Goal: Information Seeking & Learning: Learn about a topic

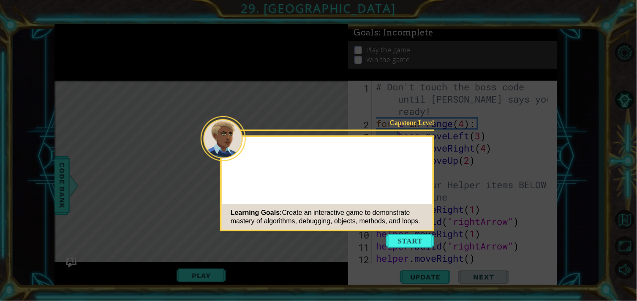
click at [405, 238] on button "Start" at bounding box center [410, 241] width 48 height 14
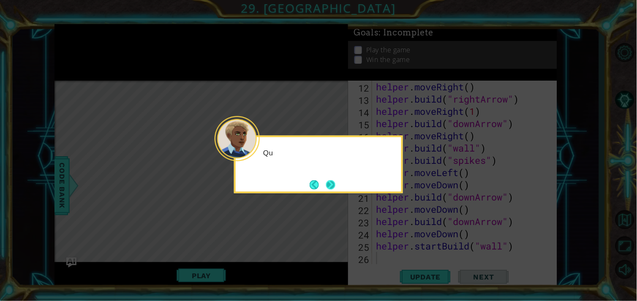
scroll to position [171, 0]
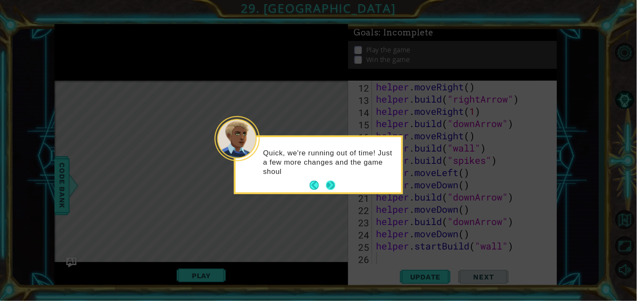
click at [333, 188] on button "Next" at bounding box center [330, 185] width 9 height 9
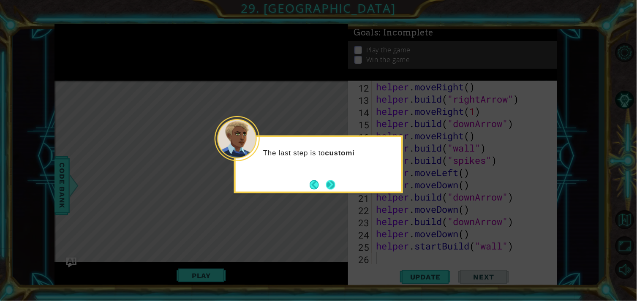
click at [330, 190] on button "Next" at bounding box center [330, 184] width 9 height 9
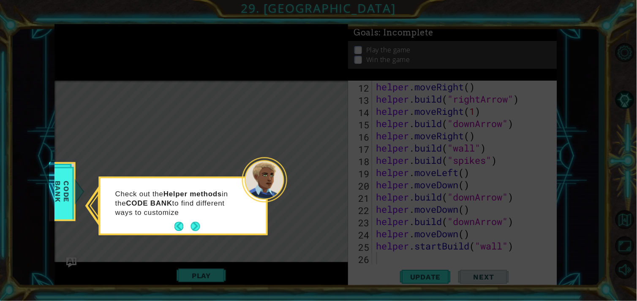
click at [188, 230] on button "Back" at bounding box center [182, 226] width 16 height 9
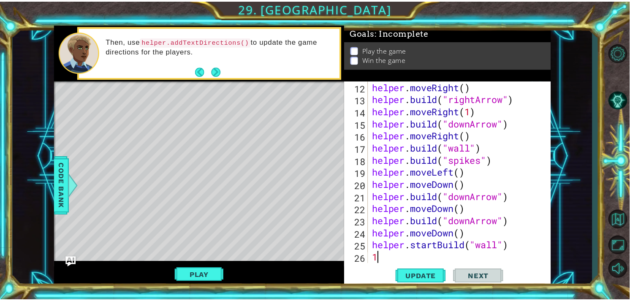
scroll to position [183, 0]
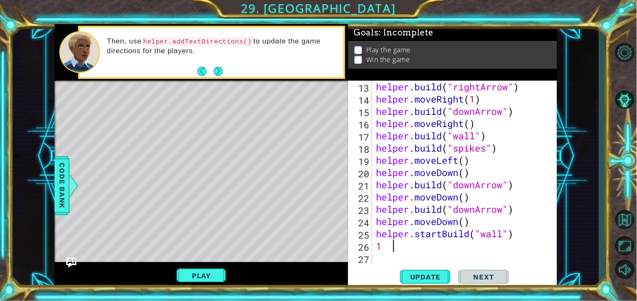
type textarea "1"
click at [215, 273] on button "Play" at bounding box center [201, 276] width 49 height 16
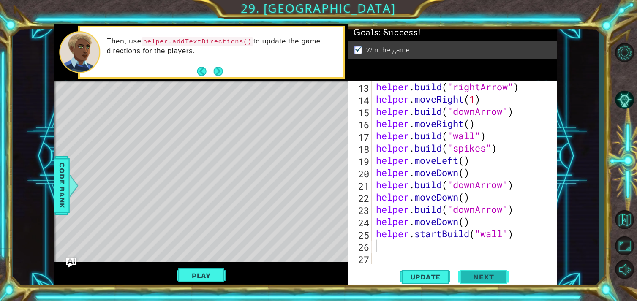
click at [471, 273] on button "Next" at bounding box center [483, 277] width 51 height 21
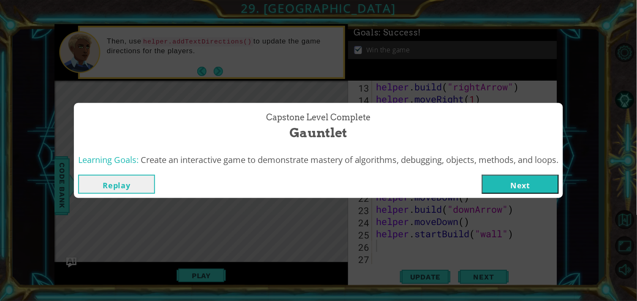
click at [490, 176] on button "Next" at bounding box center [520, 184] width 77 height 19
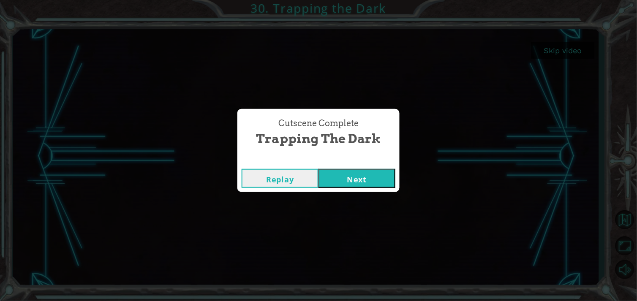
click at [335, 174] on button "Next" at bounding box center [356, 178] width 77 height 19
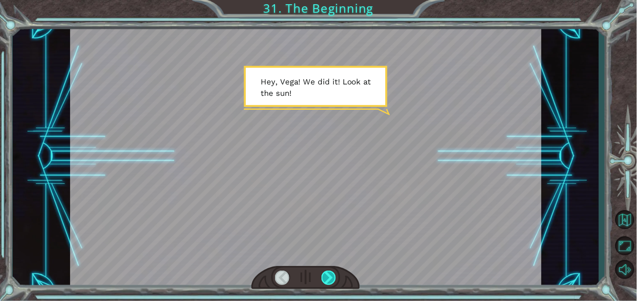
click at [327, 273] on div at bounding box center [328, 278] width 15 height 14
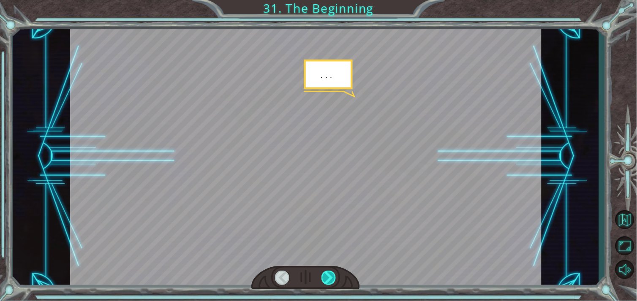
click at [327, 273] on div at bounding box center [328, 278] width 15 height 14
click at [327, 274] on div at bounding box center [328, 278] width 15 height 14
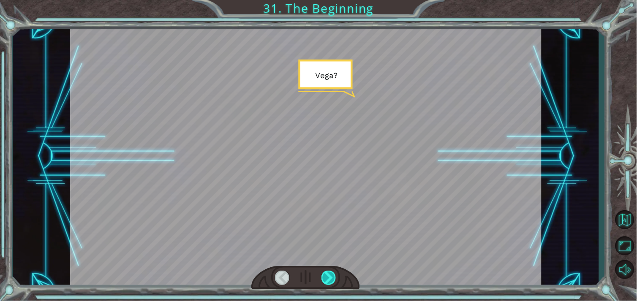
click at [327, 273] on div at bounding box center [328, 278] width 15 height 14
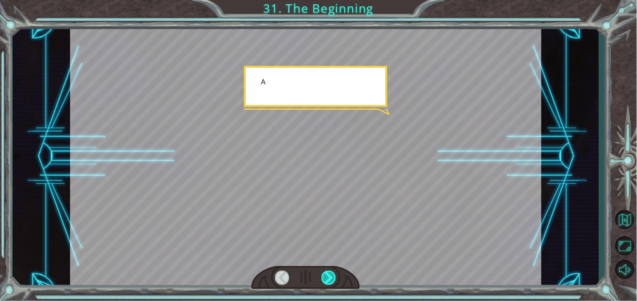
click at [327, 273] on div at bounding box center [328, 278] width 15 height 14
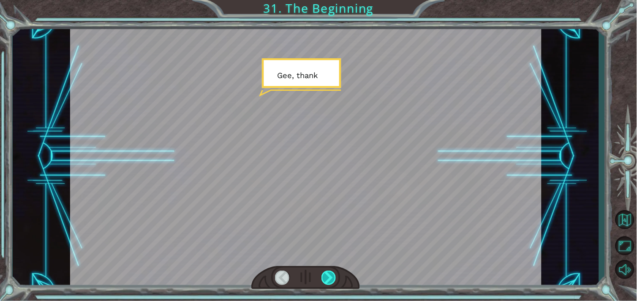
click at [327, 273] on div at bounding box center [328, 278] width 15 height 14
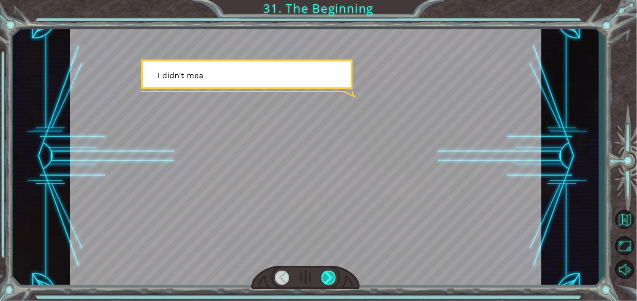
click at [327, 273] on div at bounding box center [328, 278] width 15 height 14
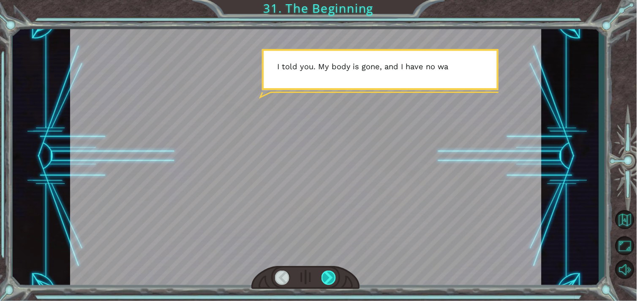
click at [327, 273] on div at bounding box center [328, 278] width 15 height 14
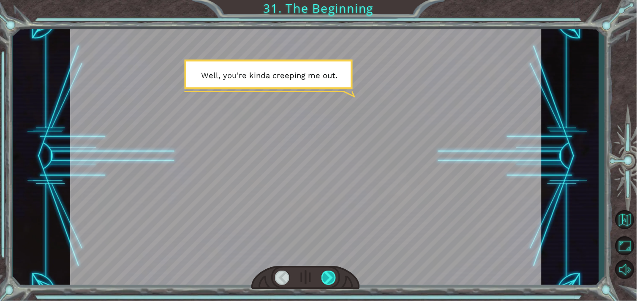
click at [327, 273] on div at bounding box center [328, 278] width 15 height 14
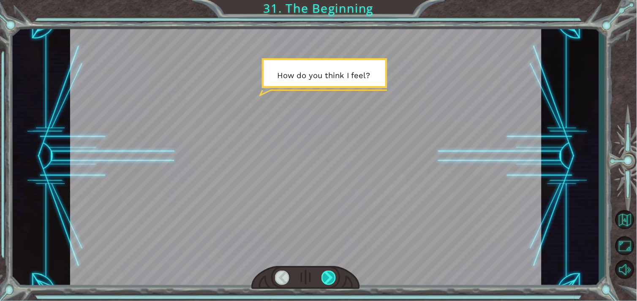
click at [327, 273] on div at bounding box center [328, 278] width 15 height 14
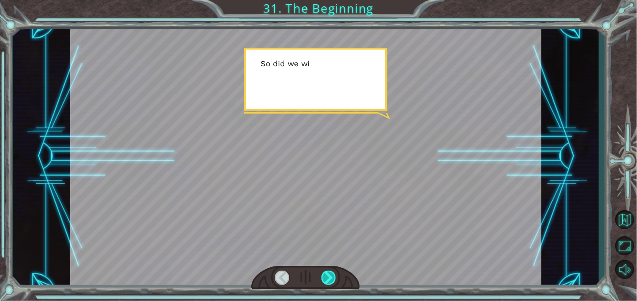
click at [327, 273] on div at bounding box center [328, 278] width 15 height 14
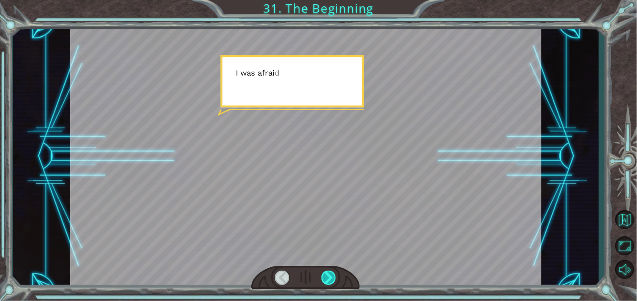
click at [327, 273] on div at bounding box center [328, 278] width 15 height 14
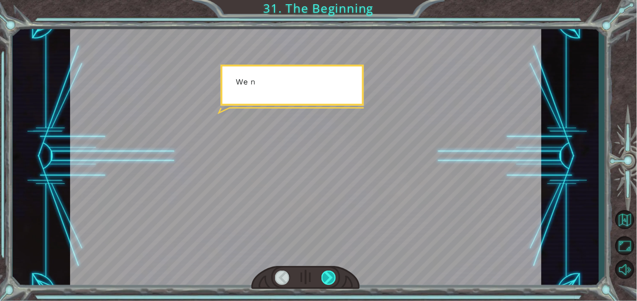
click at [327, 273] on div at bounding box center [328, 278] width 15 height 14
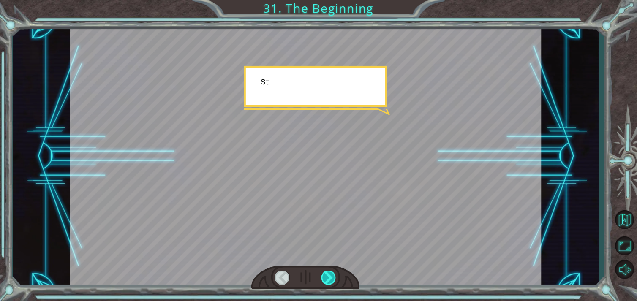
click at [327, 273] on div at bounding box center [328, 278] width 15 height 14
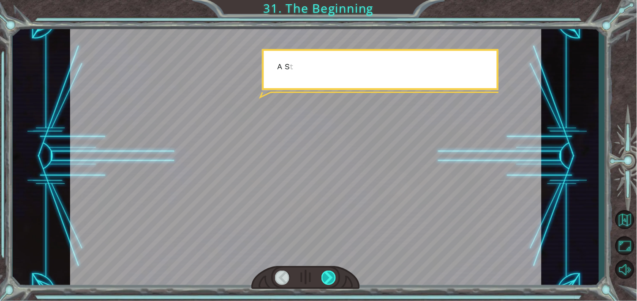
click at [327, 273] on div at bounding box center [328, 278] width 15 height 14
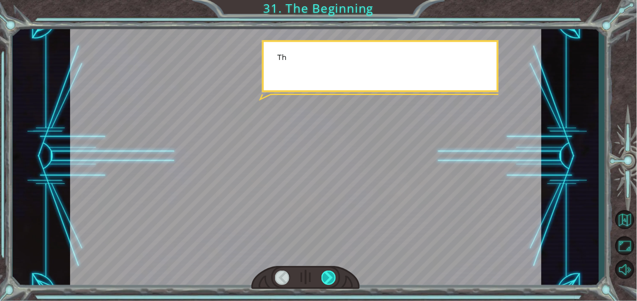
click at [327, 273] on div at bounding box center [328, 278] width 15 height 14
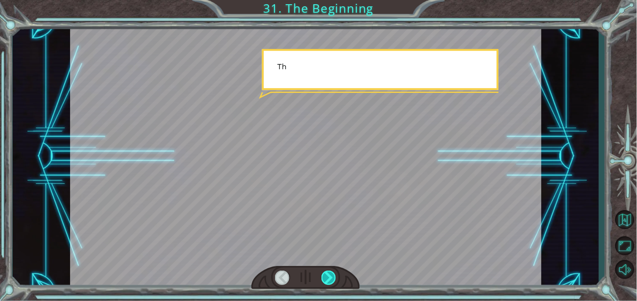
click at [327, 273] on div at bounding box center [328, 278] width 15 height 14
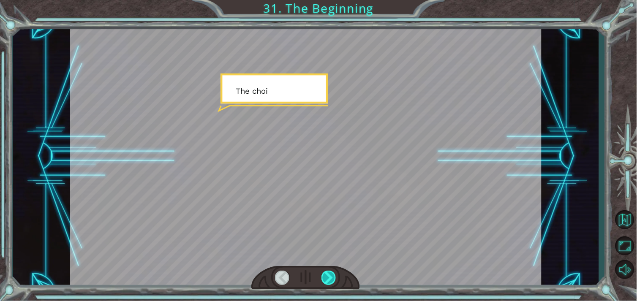
click at [327, 271] on div at bounding box center [328, 278] width 15 height 14
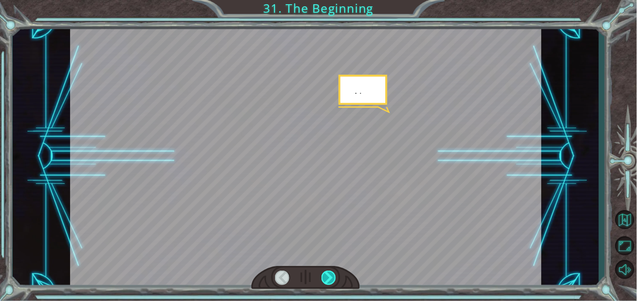
click at [327, 271] on div at bounding box center [328, 278] width 15 height 14
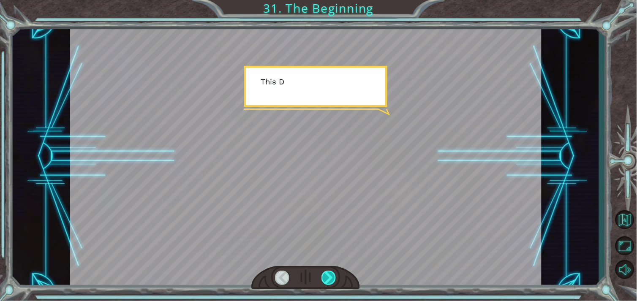
click at [327, 276] on div at bounding box center [328, 278] width 15 height 14
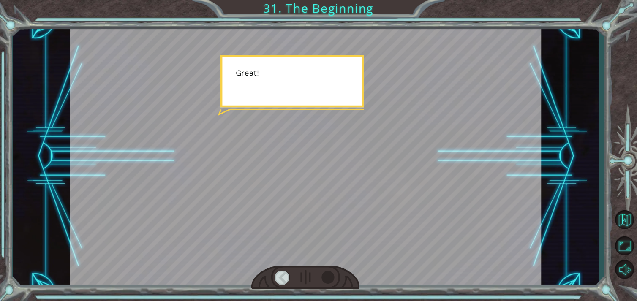
click at [328, 269] on div at bounding box center [305, 278] width 109 height 24
click at [327, 281] on div at bounding box center [328, 278] width 15 height 14
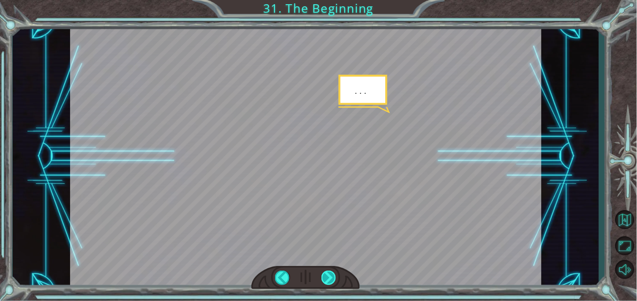
click at [327, 281] on div at bounding box center [328, 278] width 15 height 14
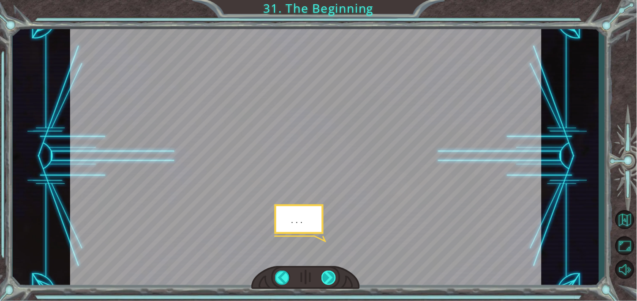
click at [327, 281] on div at bounding box center [328, 278] width 15 height 14
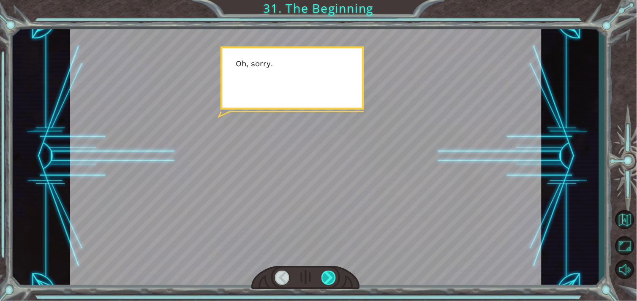
click at [327, 280] on div at bounding box center [328, 278] width 15 height 14
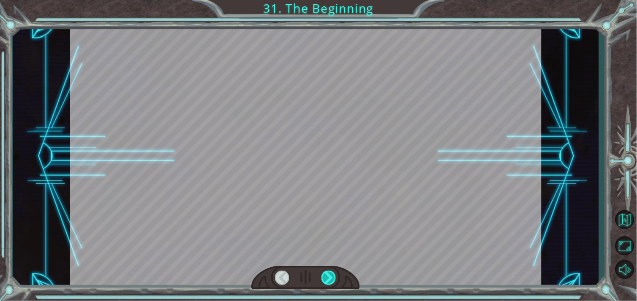
click at [327, 280] on div at bounding box center [328, 278] width 15 height 14
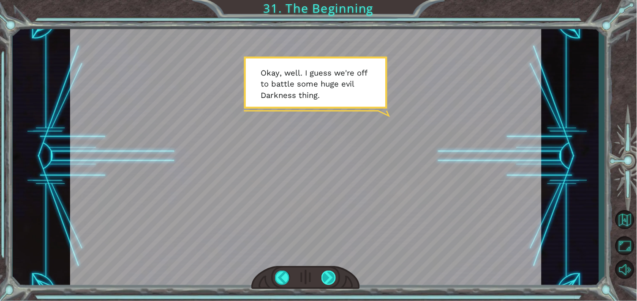
click at [327, 280] on div at bounding box center [328, 278] width 15 height 14
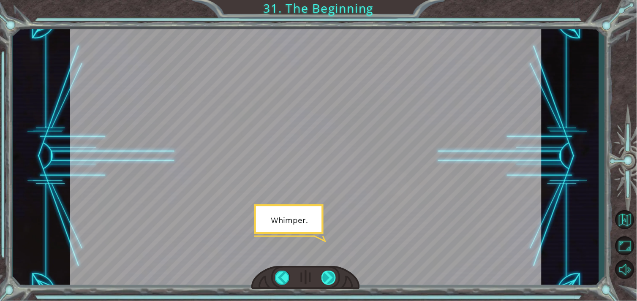
click at [327, 280] on div at bounding box center [328, 278] width 15 height 14
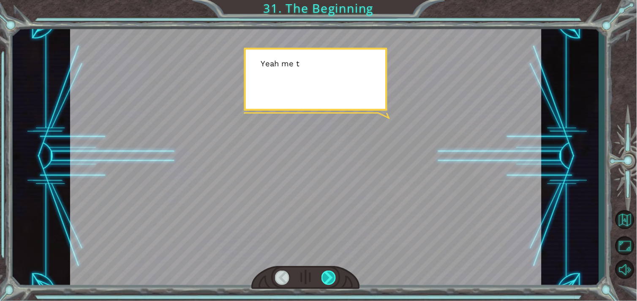
click at [327, 280] on div at bounding box center [328, 278] width 15 height 14
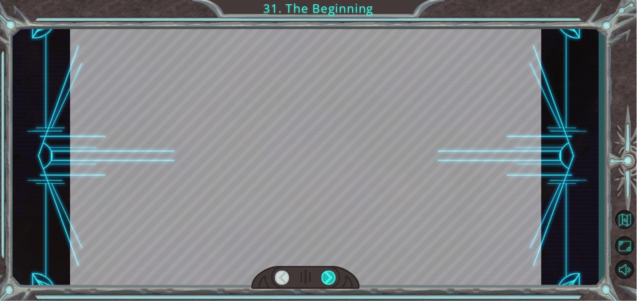
click at [327, 280] on div at bounding box center [328, 278] width 15 height 14
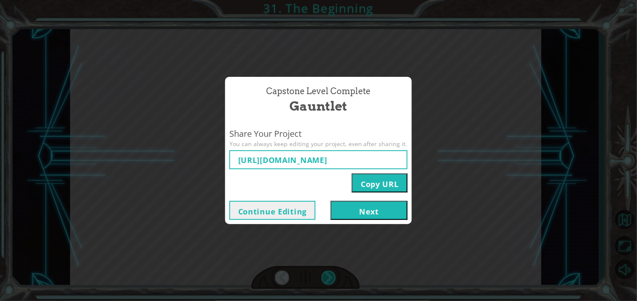
type input "https://www.ozaria.com/play/game-dev-level/1fhcapstoneb/68cc464e60b2d4298e7e561…"
click at [351, 213] on button "Next" at bounding box center [369, 210] width 77 height 19
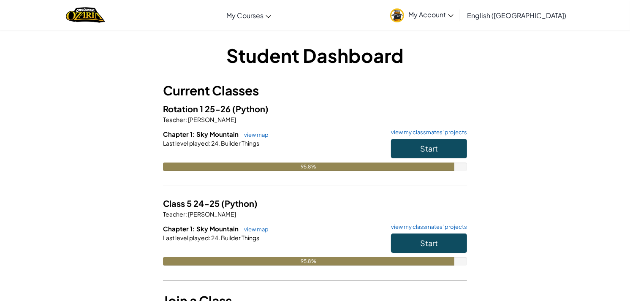
click at [181, 140] on span "Last level played" at bounding box center [186, 143] width 46 height 8
click at [422, 154] on button "Start" at bounding box center [429, 148] width 76 height 19
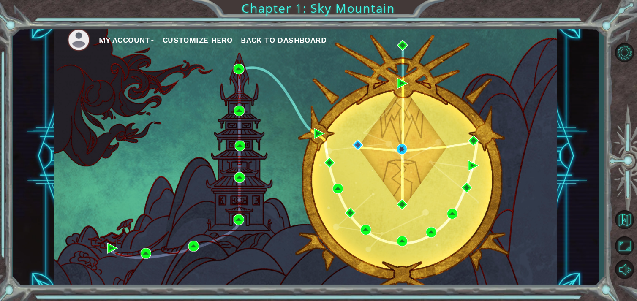
click at [306, 40] on span "Back to Dashboard" at bounding box center [284, 39] width 86 height 9
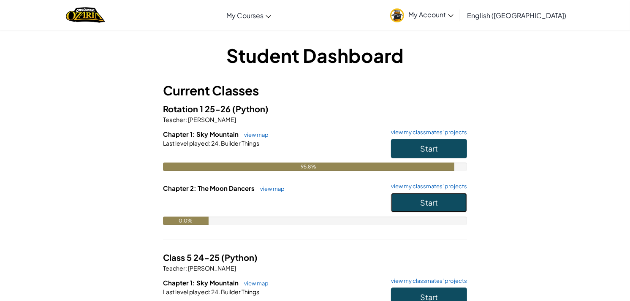
click at [427, 206] on span "Start" at bounding box center [429, 203] width 18 height 10
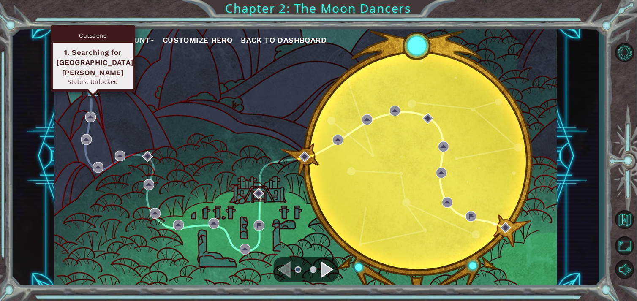
click at [90, 86] on img at bounding box center [93, 90] width 11 height 11
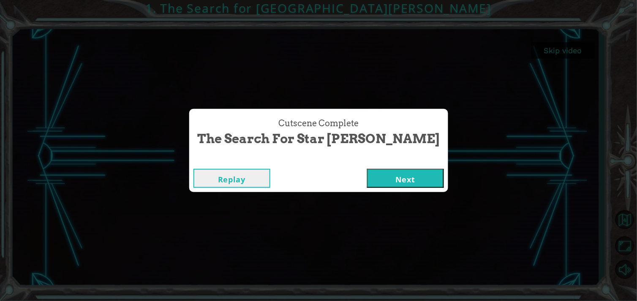
click at [372, 183] on button "Next" at bounding box center [405, 178] width 77 height 19
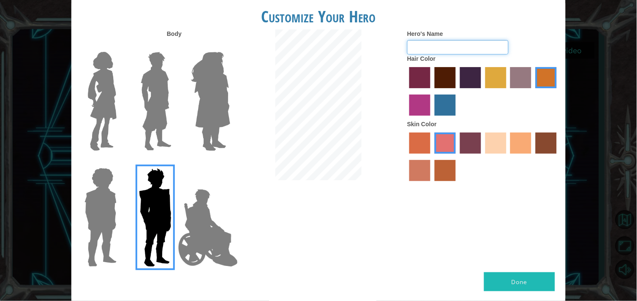
click at [449, 52] on input "Hero's Name" at bounding box center [457, 47] width 101 height 14
type input "[PERSON_NAME]"
click at [548, 137] on label "karma skin color" at bounding box center [546, 143] width 21 height 21
click at [533, 157] on input "karma skin color" at bounding box center [533, 157] width 0 height 0
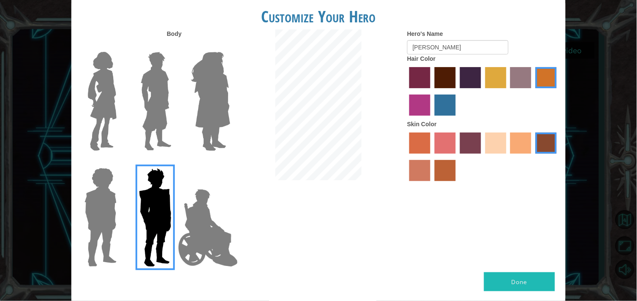
click at [520, 138] on label "tacao skin color" at bounding box center [520, 143] width 21 height 21
click at [508, 157] on input "tacao skin color" at bounding box center [508, 157] width 0 height 0
click at [193, 117] on img at bounding box center [211, 102] width 46 height 106
click at [230, 46] on input "Hero Amethyst" at bounding box center [230, 46] width 0 height 0
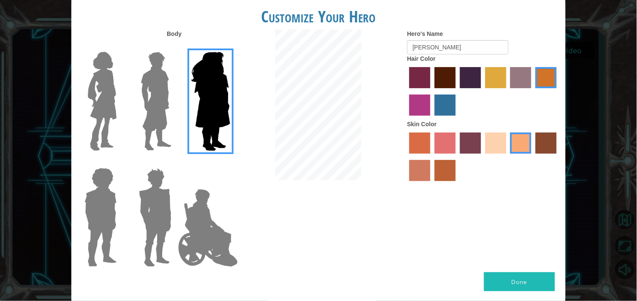
click at [151, 113] on img at bounding box center [156, 102] width 38 height 106
click at [175, 46] on input "Hero Lars" at bounding box center [175, 46] width 0 height 0
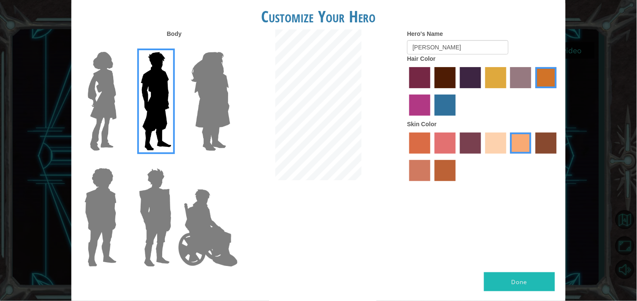
click at [120, 109] on div at bounding box center [98, 98] width 55 height 116
click at [218, 95] on img at bounding box center [211, 102] width 46 height 106
click at [230, 46] on input "Hero Amethyst" at bounding box center [230, 46] width 0 height 0
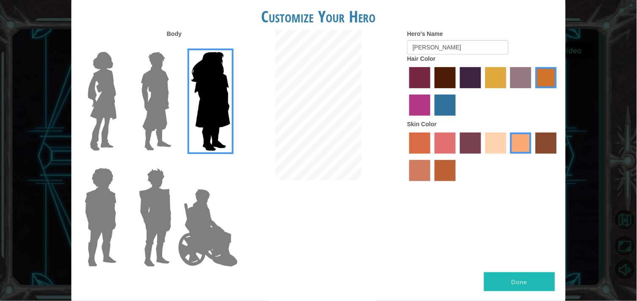
click at [213, 235] on img at bounding box center [208, 228] width 66 height 84
click at [230, 163] on input "Hero Jamie" at bounding box center [230, 163] width 0 height 0
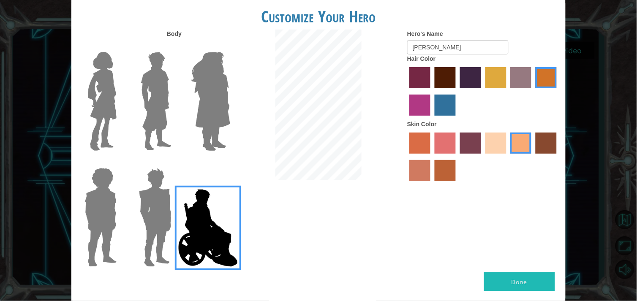
click at [215, 108] on img at bounding box center [211, 102] width 46 height 106
click at [230, 46] on input "Hero Amethyst" at bounding box center [230, 46] width 0 height 0
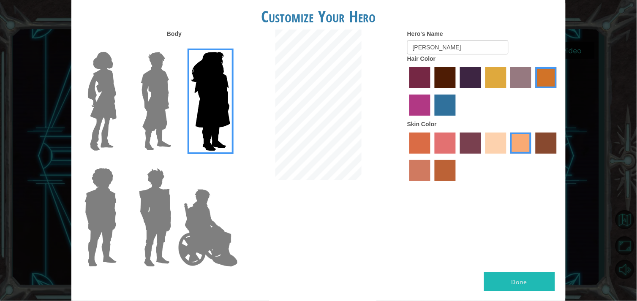
click at [165, 102] on img at bounding box center [156, 102] width 38 height 106
click at [175, 46] on input "Hero Lars" at bounding box center [175, 46] width 0 height 0
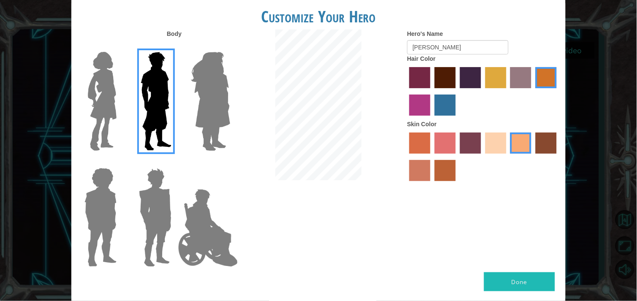
click at [103, 194] on img at bounding box center [100, 218] width 39 height 106
click at [120, 163] on input "Hero Steven" at bounding box center [120, 163] width 0 height 0
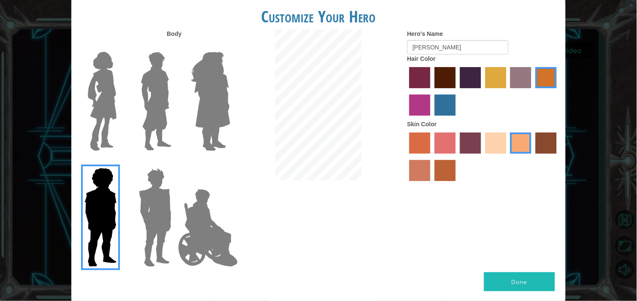
click at [136, 196] on img at bounding box center [155, 218] width 39 height 106
click at [175, 163] on input "Hero Garnet" at bounding box center [175, 163] width 0 height 0
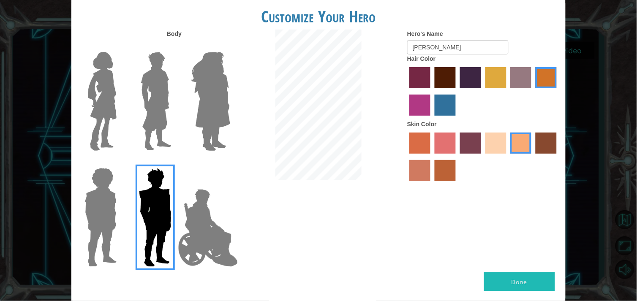
click at [147, 197] on img at bounding box center [155, 218] width 39 height 106
click at [175, 163] on input "Hero Garnet" at bounding box center [175, 163] width 0 height 0
click at [89, 117] on img at bounding box center [101, 102] width 35 height 106
click at [120, 46] on input "Hero Connie" at bounding box center [120, 46] width 0 height 0
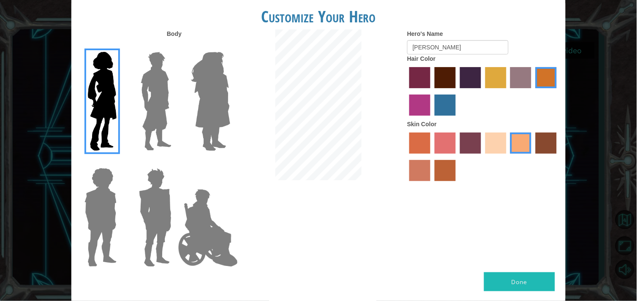
click at [154, 236] on img at bounding box center [155, 218] width 39 height 106
click at [175, 163] on input "Hero Garnet" at bounding box center [175, 163] width 0 height 0
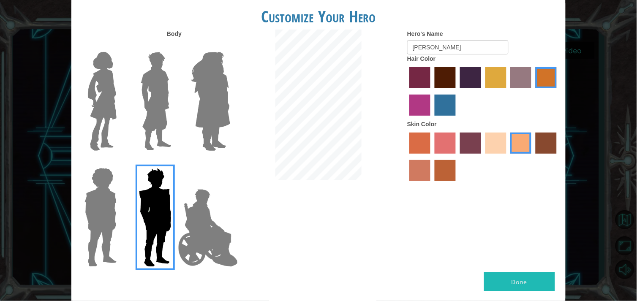
click at [159, 123] on img at bounding box center [156, 102] width 38 height 106
click at [175, 46] on input "Hero Lars" at bounding box center [175, 46] width 0 height 0
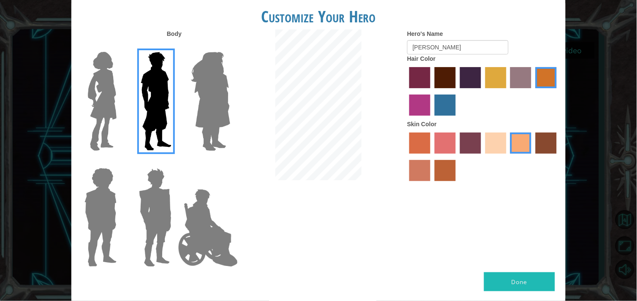
click at [449, 71] on label "maroon hair color" at bounding box center [445, 77] width 21 height 21
click at [432, 91] on input "maroon hair color" at bounding box center [432, 91] width 0 height 0
click at [452, 109] on label "lachmara hair color" at bounding box center [445, 105] width 21 height 21
click at [432, 119] on input "lachmara hair color" at bounding box center [432, 119] width 0 height 0
click at [476, 142] on label "tosca skin color" at bounding box center [470, 143] width 21 height 21
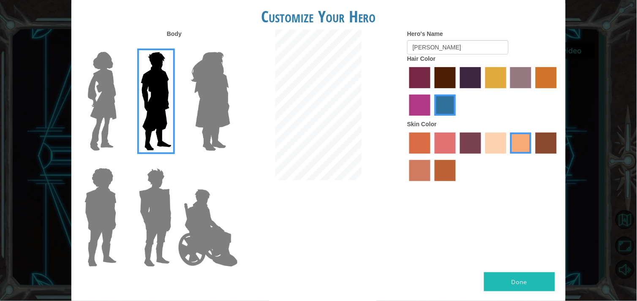
click at [457, 157] on input "tosca skin color" at bounding box center [457, 157] width 0 height 0
click at [447, 150] on label "froly skin color" at bounding box center [445, 143] width 21 height 21
click at [432, 157] on input "froly skin color" at bounding box center [432, 157] width 0 height 0
click at [502, 286] on button "Done" at bounding box center [519, 281] width 71 height 19
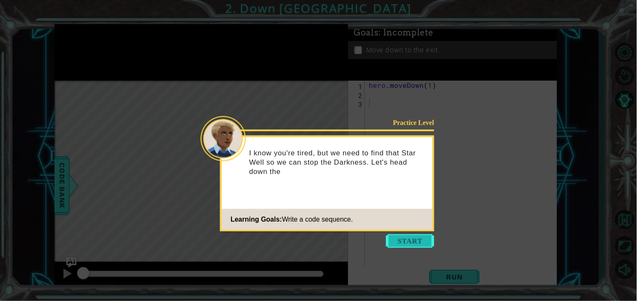
click at [409, 241] on button "Start" at bounding box center [410, 241] width 48 height 14
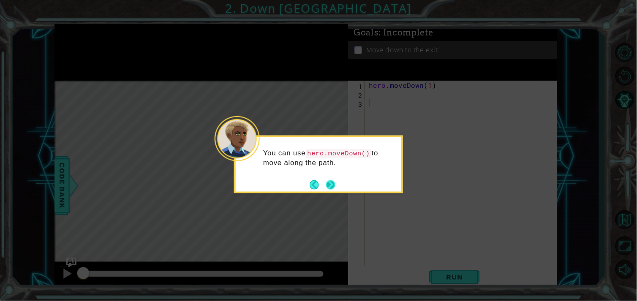
click at [329, 186] on button "Next" at bounding box center [331, 185] width 16 height 16
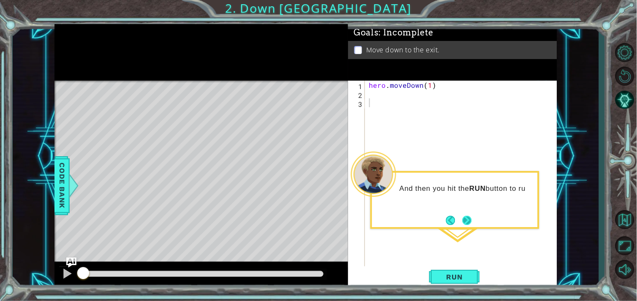
click at [469, 225] on button "Next" at bounding box center [468, 221] width 16 height 16
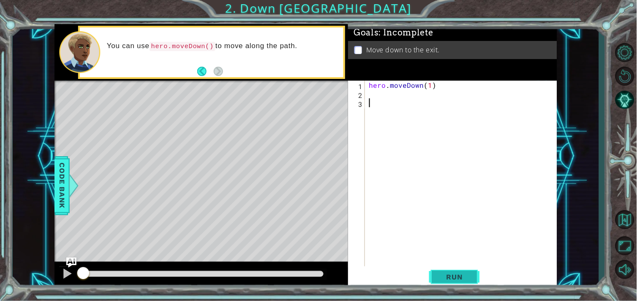
click at [449, 277] on span "Run" at bounding box center [454, 277] width 33 height 8
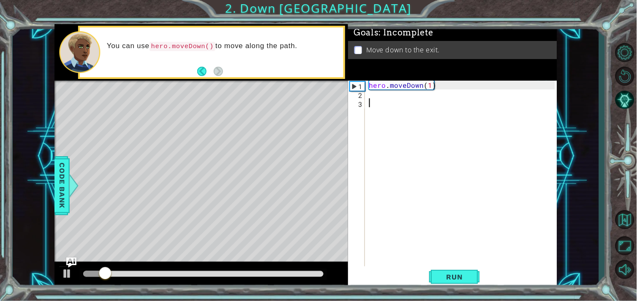
click at [390, 95] on div "hero . moveDown ( 1 )" at bounding box center [462, 183] width 191 height 204
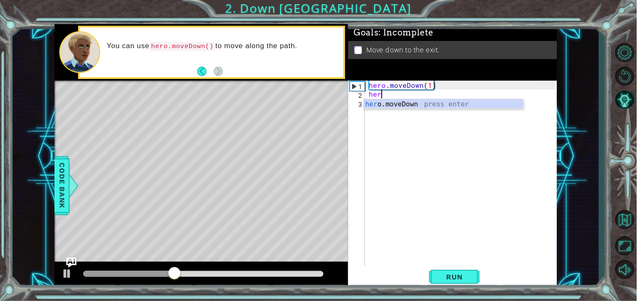
scroll to position [0, 0]
click at [386, 103] on div "hero .moveDown press enter" at bounding box center [444, 114] width 160 height 30
type textarea "hero.moveDown(1)"
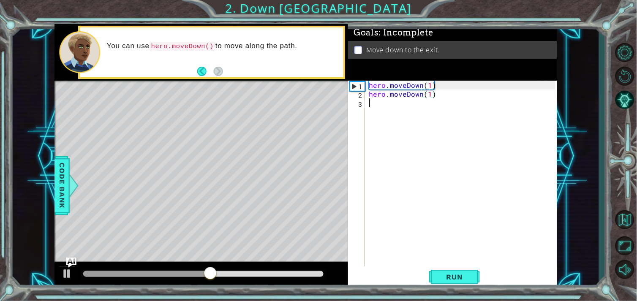
click at [416, 117] on div "hero . moveDown ( 1 ) hero . moveDown ( 1 )" at bounding box center [462, 183] width 191 height 204
click at [441, 273] on span "Run" at bounding box center [454, 277] width 33 height 8
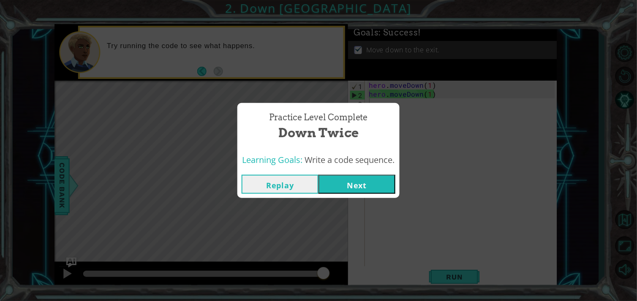
click at [373, 188] on button "Next" at bounding box center [356, 184] width 77 height 19
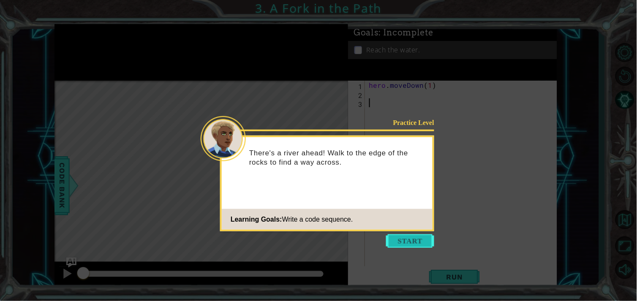
click at [394, 237] on button "Start" at bounding box center [410, 241] width 48 height 14
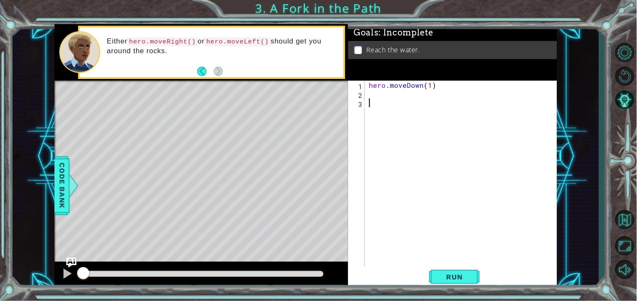
click at [391, 106] on div "hero . moveDown ( 1 )" at bounding box center [462, 183] width 191 height 204
click at [384, 95] on div "hero . moveDown ( 1 )" at bounding box center [462, 183] width 191 height 204
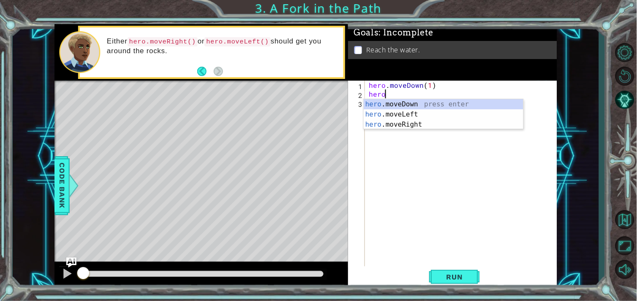
scroll to position [0, 0]
click at [386, 113] on div "hero .moveDown press enter hero .moveLeft press enter hero .moveRight press ent…" at bounding box center [444, 124] width 160 height 51
type textarea "hero.moveLeft(1)"
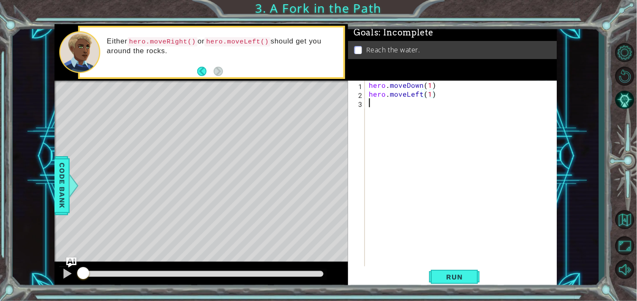
click at [420, 132] on div "hero . moveDown ( 1 ) hero . moveLeft ( 1 )" at bounding box center [462, 183] width 191 height 204
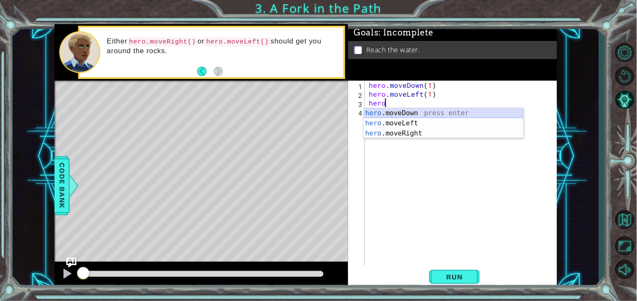
click at [386, 112] on div "hero .moveDown press enter hero .moveLeft press enter hero .moveRight press ent…" at bounding box center [444, 133] width 160 height 51
type textarea "hero.moveDown(1)"
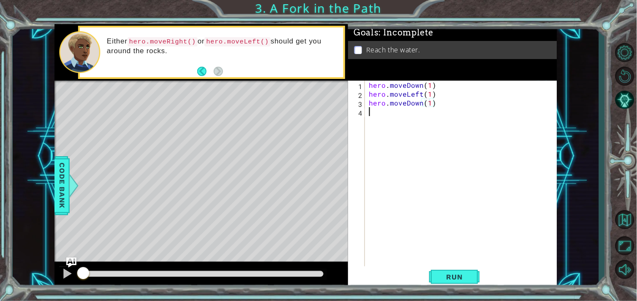
click at [390, 115] on div "hero . moveDown ( 1 ) hero . moveLeft ( 1 ) hero . moveDown ( 1 )" at bounding box center [462, 183] width 191 height 204
click at [478, 250] on div "hero . moveDown ( 1 ) hero . moveLeft ( 1 ) hero . moveDown ( 1 )" at bounding box center [462, 183] width 191 height 204
click at [455, 278] on span "Run" at bounding box center [454, 277] width 33 height 8
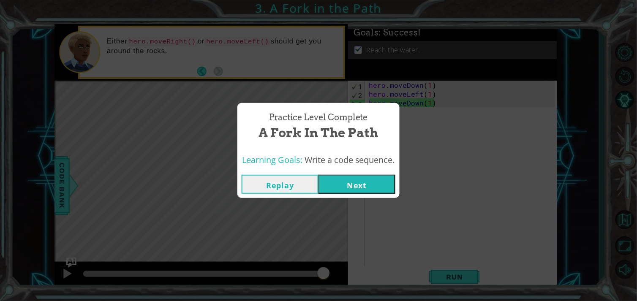
click at [346, 182] on button "Next" at bounding box center [356, 184] width 77 height 19
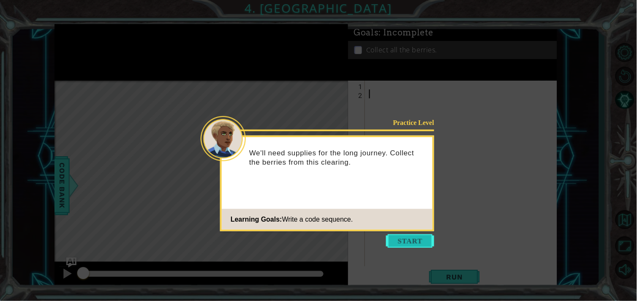
click at [397, 237] on button "Start" at bounding box center [410, 241] width 48 height 14
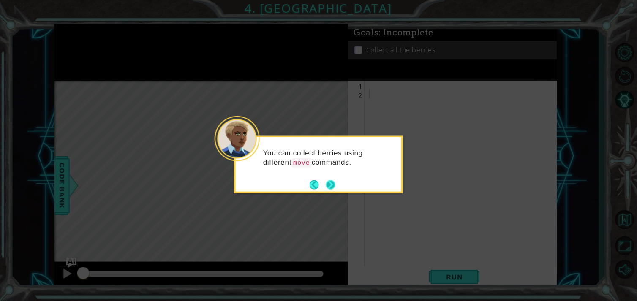
click at [327, 187] on button "Next" at bounding box center [330, 184] width 15 height 15
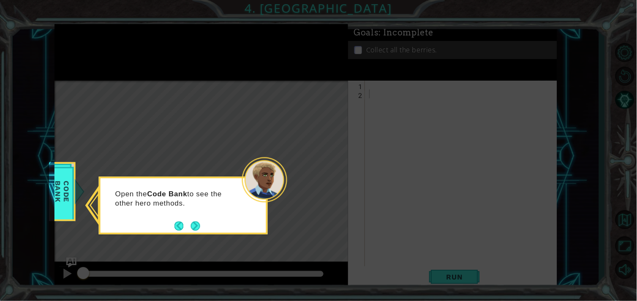
click at [197, 217] on div "Open the Code Bank to see the other hero methods." at bounding box center [184, 203] width 166 height 43
click at [192, 226] on button "Next" at bounding box center [196, 226] width 16 height 16
click at [197, 226] on button "Next" at bounding box center [195, 225] width 11 height 11
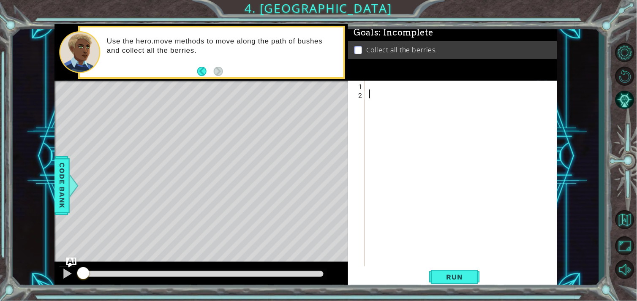
click at [370, 81] on div at bounding box center [462, 183] width 191 height 204
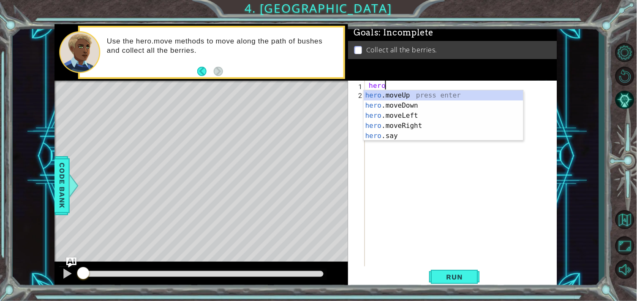
scroll to position [0, 0]
click at [389, 121] on div "hero .moveUp press enter hero .moveDown press enter hero .moveLeft press enter …" at bounding box center [444, 125] width 160 height 71
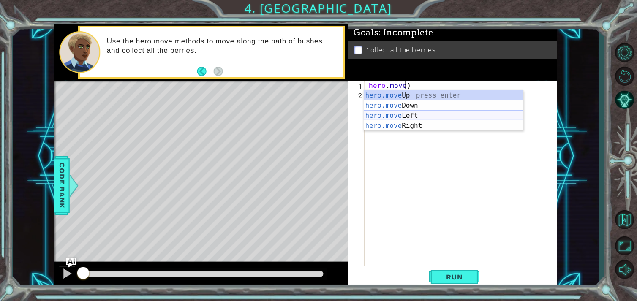
click at [410, 113] on div "hero.move Up press enter hero.move Down press enter hero.move Left press enter …" at bounding box center [444, 120] width 160 height 61
type textarea "hero.moveLeft(1)"
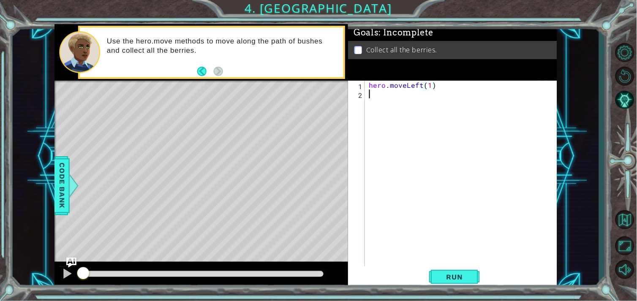
click at [377, 111] on div "hero . moveLeft ( 1 )" at bounding box center [462, 183] width 191 height 204
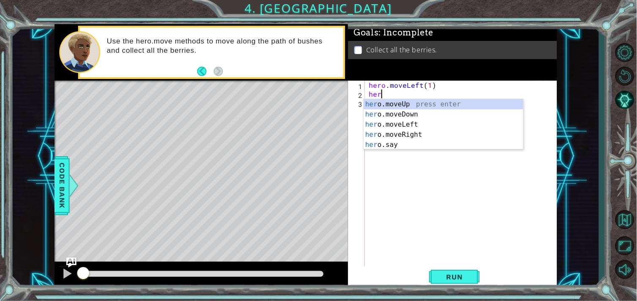
scroll to position [0, 0]
click at [392, 148] on div "he ro.moveUp press enter he ro.moveDown press enter he ro.moveLeft press enter …" at bounding box center [444, 134] width 160 height 71
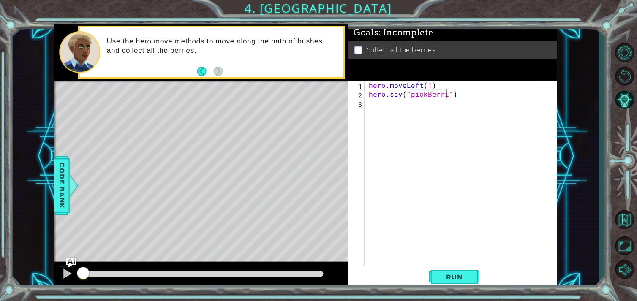
scroll to position [0, 5]
type textarea "hero.say("pickBerries")"
click at [440, 273] on span "Run" at bounding box center [454, 277] width 33 height 8
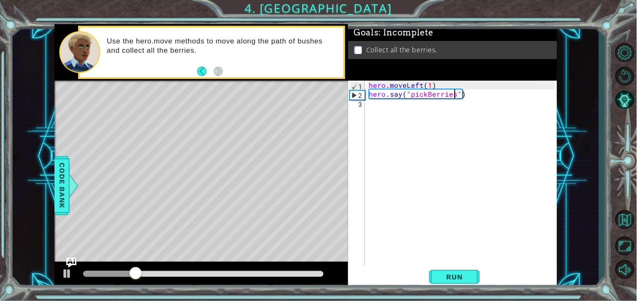
click at [380, 108] on div "hero . moveLeft ( 1 ) hero . say ( "pickBerries" )" at bounding box center [462, 183] width 191 height 204
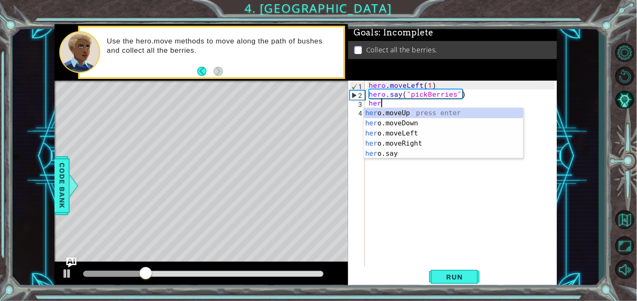
scroll to position [0, 0]
click at [381, 134] on div "hero .moveUp press enter hero .moveDown press enter hero .moveLeft press enter …" at bounding box center [444, 143] width 160 height 71
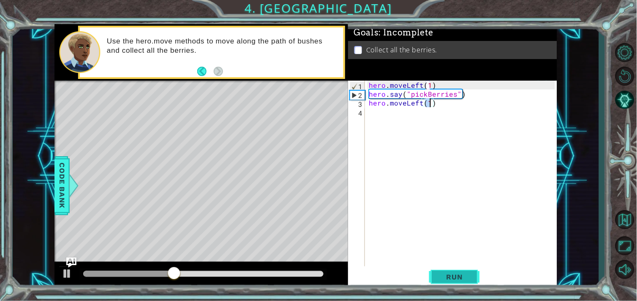
type textarea "hero.moveLeft(1)"
click at [449, 272] on button "Run" at bounding box center [454, 277] width 51 height 21
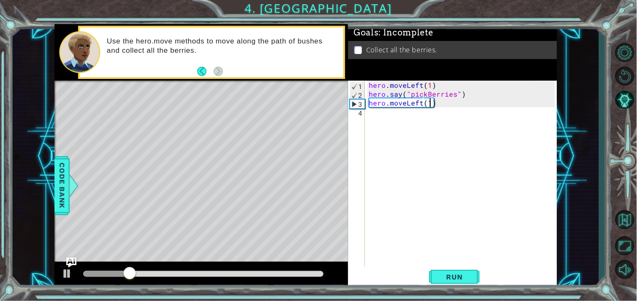
click at [378, 120] on div "hero . moveLeft ( 1 ) hero . say ( "pickBerries" ) hero . moveLeft ( 1 )" at bounding box center [462, 183] width 191 height 204
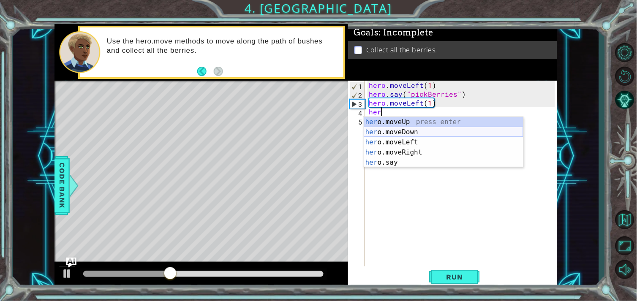
click at [386, 130] on div "her o.moveUp press enter her o.moveDown press enter her o.moveLeft press enter …" at bounding box center [444, 152] width 160 height 71
type textarea "hero.moveDown(1)"
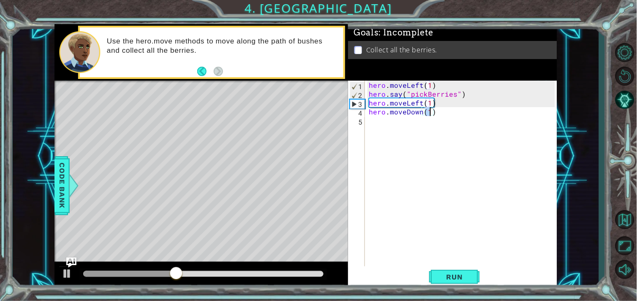
click at [402, 122] on div "hero . moveLeft ( 1 ) hero . say ( "pickBerries" ) hero . moveLeft ( 1 ) hero .…" at bounding box center [462, 183] width 191 height 204
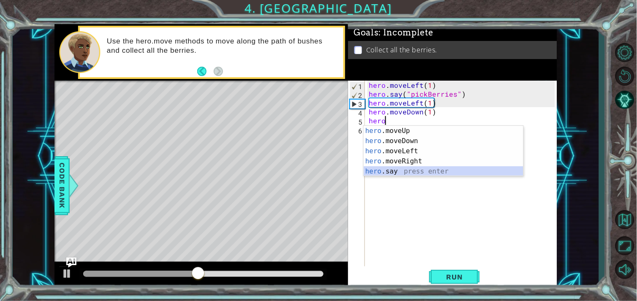
click at [382, 167] on div "hero .moveUp press enter hero .moveDown press enter hero .moveLeft press enter …" at bounding box center [444, 161] width 160 height 71
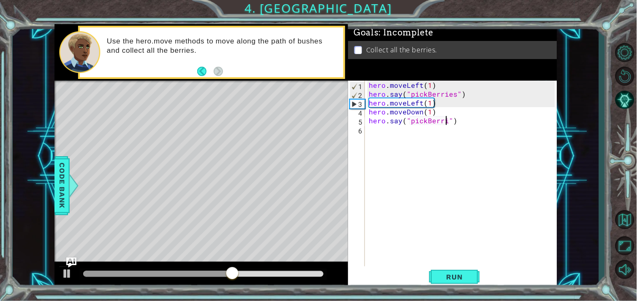
scroll to position [0, 5]
type textarea "hero.say("pickBerries")"
click at [453, 273] on span "Run" at bounding box center [454, 277] width 33 height 8
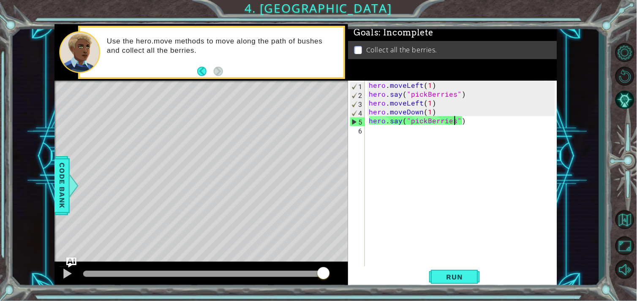
click at [394, 132] on div "hero . moveLeft ( 1 ) hero . say ( "pickBerries" ) hero . moveLeft ( 1 ) hero .…" at bounding box center [462, 183] width 191 height 204
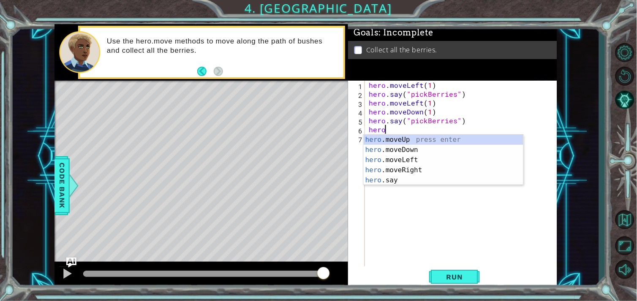
scroll to position [0, 0]
click at [386, 150] on div "hero .moveUp press enter hero .moveDown press enter hero .moveLeft press enter …" at bounding box center [444, 170] width 160 height 71
type textarea "hero.moveDown(1)"
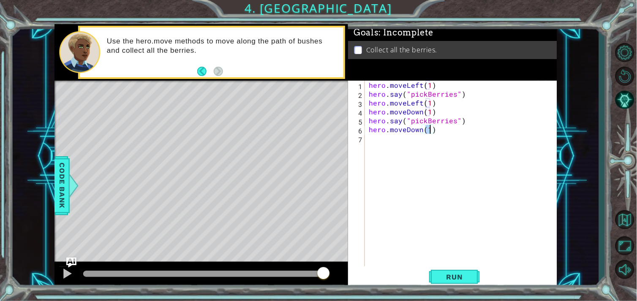
click at [381, 144] on div "hero . moveLeft ( 1 ) hero . say ( "pickBerries" ) hero . moveLeft ( 1 ) hero .…" at bounding box center [462, 183] width 191 height 204
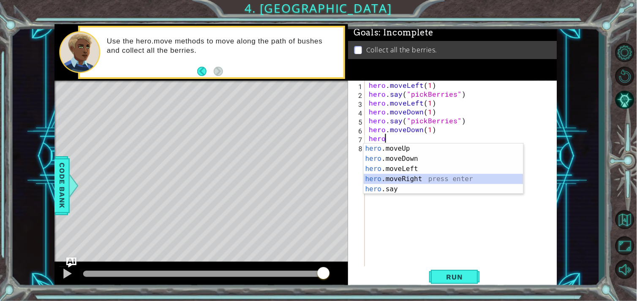
click at [380, 175] on div "hero .moveUp press enter hero .moveDown press enter hero .moveLeft press enter …" at bounding box center [444, 179] width 160 height 71
type textarea "hero.moveRight(1)"
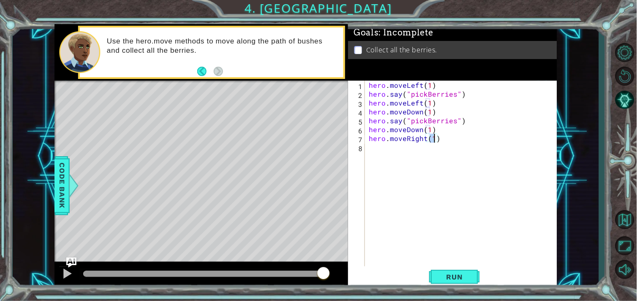
click at [386, 155] on div "hero . moveLeft ( 1 ) hero . say ( "pickBerries" ) hero . moveLeft ( 1 ) hero .…" at bounding box center [462, 183] width 191 height 204
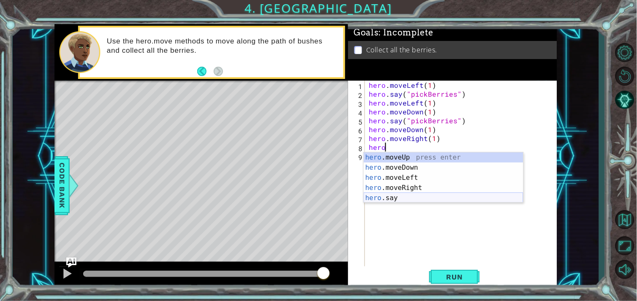
click at [381, 196] on div "hero .moveUp press enter hero .moveDown press enter hero .moveLeft press enter …" at bounding box center [444, 187] width 160 height 71
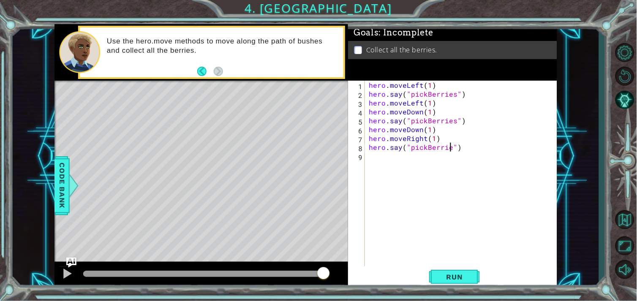
scroll to position [0, 5]
type textarea "hero.say("pickBerries")"
click at [390, 163] on div "hero . moveLeft ( 1 ) hero . say ( "pickBerries" ) hero . moveLeft ( 1 ) hero .…" at bounding box center [462, 183] width 191 height 204
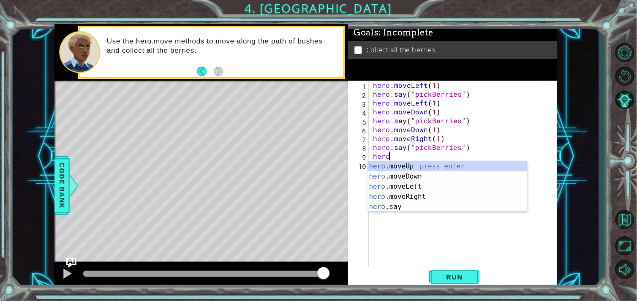
scroll to position [0, 0]
click at [384, 197] on div "hero .moveUp press enter hero .moveDown press enter hero .moveLeft press enter …" at bounding box center [447, 196] width 160 height 71
type textarea "hero.moveRight(1)"
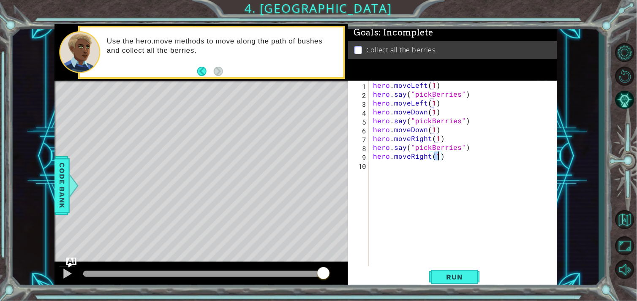
click at [386, 172] on div "hero . moveLeft ( 1 ) hero . say ( "pickBerries" ) hero . moveLeft ( 1 ) hero .…" at bounding box center [466, 183] width 188 height 204
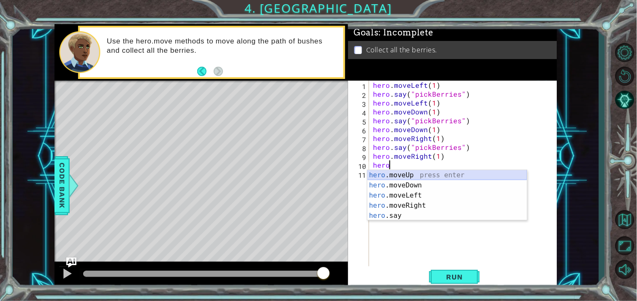
click at [393, 174] on div "hero .moveUp press enter hero .moveDown press enter hero .moveLeft press enter …" at bounding box center [447, 205] width 160 height 71
type textarea "hero.moveUp(1)"
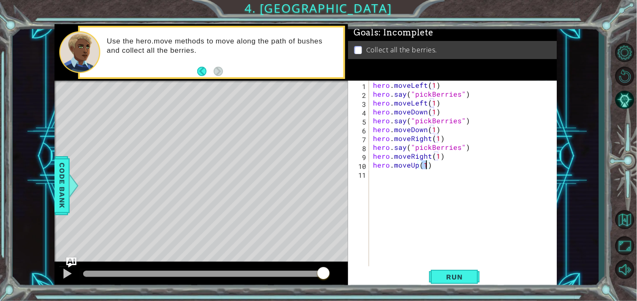
click at [393, 175] on div "hero . moveLeft ( 1 ) hero . say ( "pickBerries" ) hero . moveLeft ( 1 ) hero .…" at bounding box center [466, 183] width 188 height 204
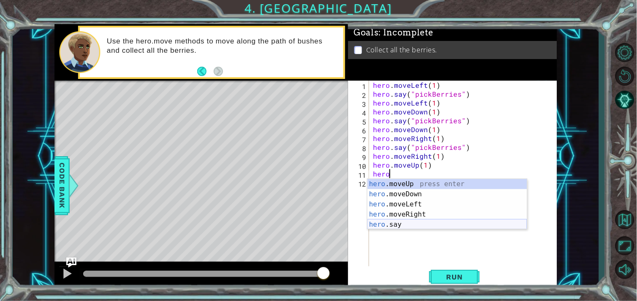
click at [383, 225] on div "hero .moveUp press enter hero .moveDown press enter hero .moveLeft press enter …" at bounding box center [447, 214] width 160 height 71
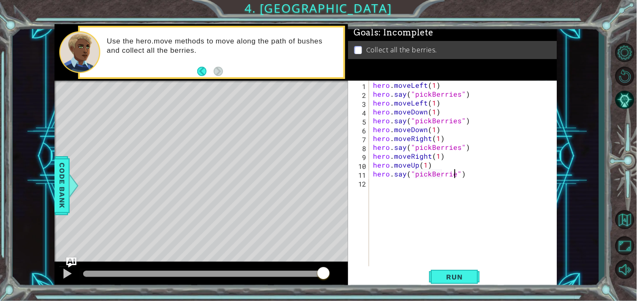
scroll to position [0, 5]
type textarea "hero.say("pickBerries")"
click at [461, 274] on span "Run" at bounding box center [454, 277] width 33 height 8
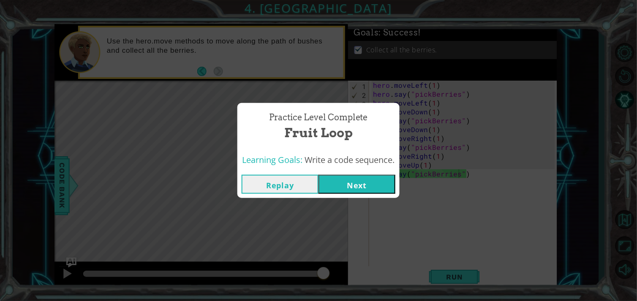
click at [365, 192] on button "Next" at bounding box center [356, 184] width 77 height 19
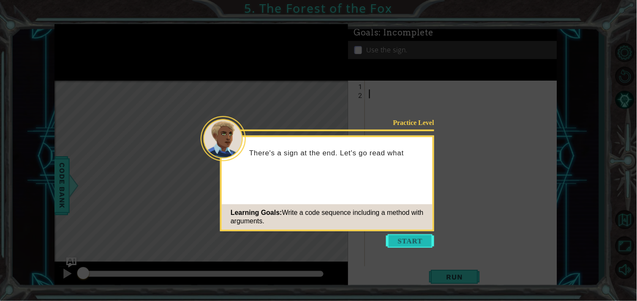
click at [412, 239] on button "Start" at bounding box center [410, 241] width 48 height 14
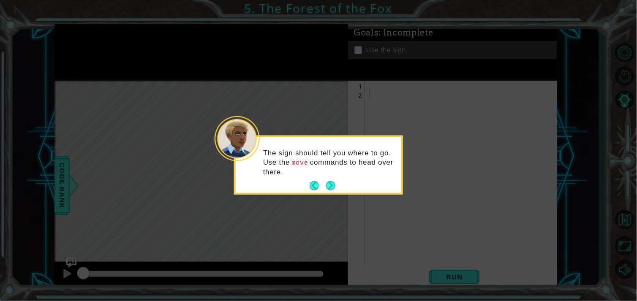
click at [412, 239] on icon at bounding box center [318, 150] width 637 height 301
click at [327, 183] on button "Next" at bounding box center [330, 186] width 13 height 13
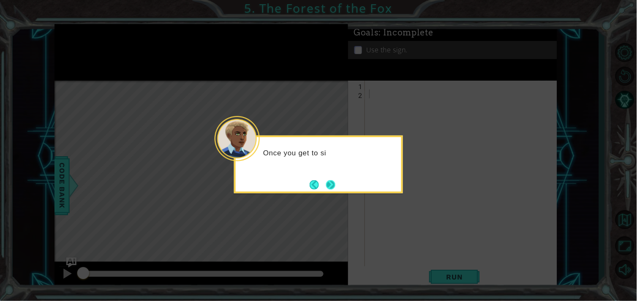
click at [327, 185] on button "Next" at bounding box center [331, 185] width 16 height 16
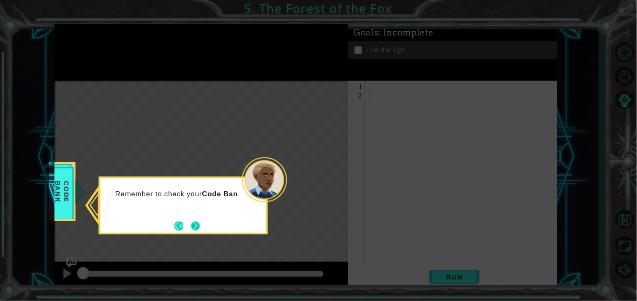
click at [193, 228] on button "Next" at bounding box center [195, 226] width 11 height 11
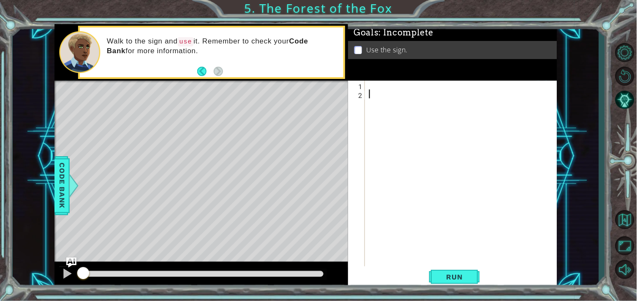
click at [370, 85] on div at bounding box center [462, 183] width 191 height 204
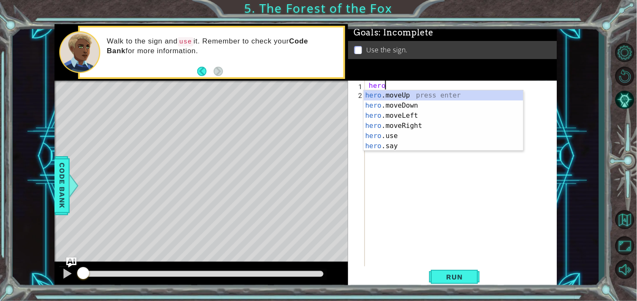
scroll to position [0, 0]
click at [386, 123] on div "hero .moveUp press enter hero .moveDown press enter hero .moveLeft press enter …" at bounding box center [444, 130] width 160 height 81
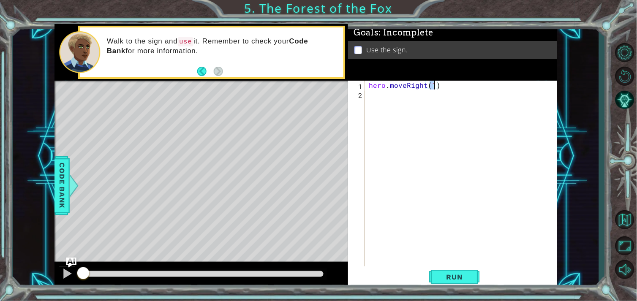
click at [389, 104] on div "hero . moveRight ( 1 )" at bounding box center [462, 183] width 191 height 204
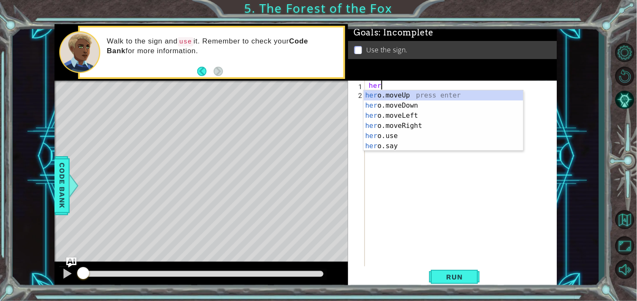
type textarea "h"
click at [391, 123] on div "hero .moveUp press enter hero .moveDown press enter hero .moveLeft press enter …" at bounding box center [444, 130] width 160 height 81
type textarea "hero.moveRight(1)"
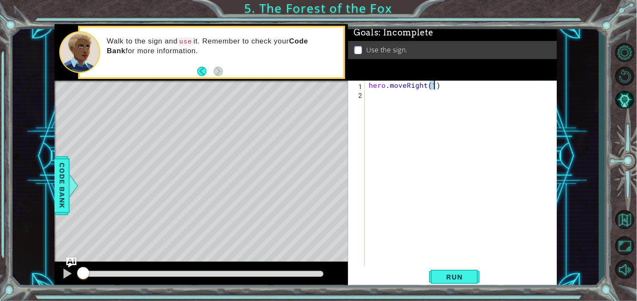
click at [389, 99] on div "hero . moveRight ( 1 )" at bounding box center [462, 183] width 191 height 204
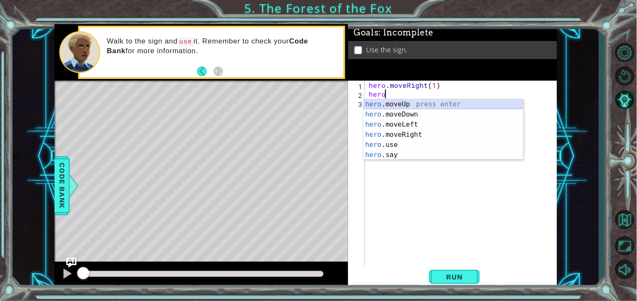
click at [386, 103] on div "hero .moveUp press enter hero .moveDown press enter hero .moveLeft press enter …" at bounding box center [444, 139] width 160 height 81
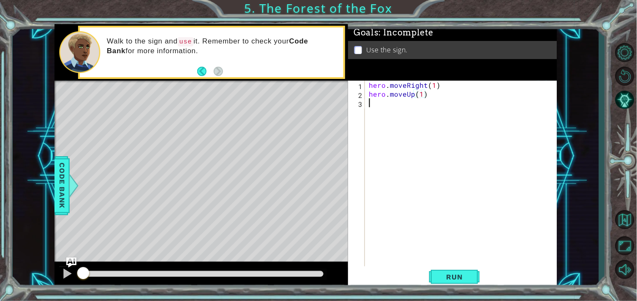
click at [386, 103] on div "hero . moveRight ( 1 ) hero . moveUp ( 1 )" at bounding box center [462, 183] width 191 height 204
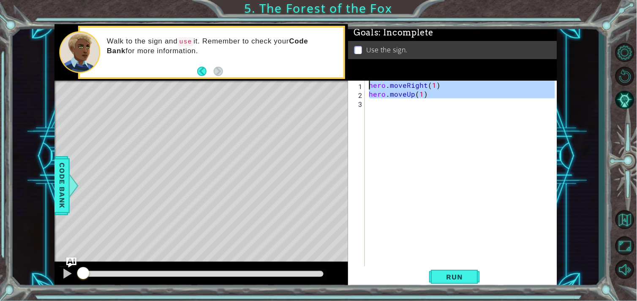
type textarea "hero.moveRight(1) hero.moveUp(1)"
click at [383, 110] on div "hero . moveRight ( 1 ) hero . moveUp ( 1 )" at bounding box center [460, 174] width 187 height 186
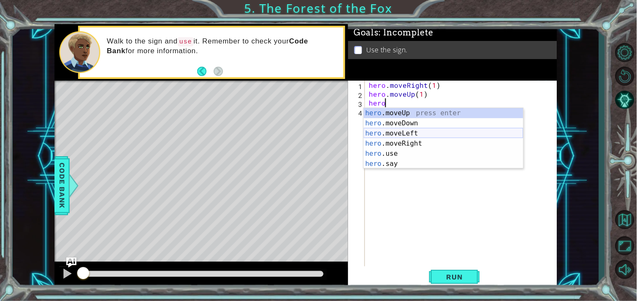
click at [386, 134] on div "hero .moveUp press enter hero .moveDown press enter hero .moveLeft press enter …" at bounding box center [444, 148] width 160 height 81
type textarea "hero.moveLeft(1)"
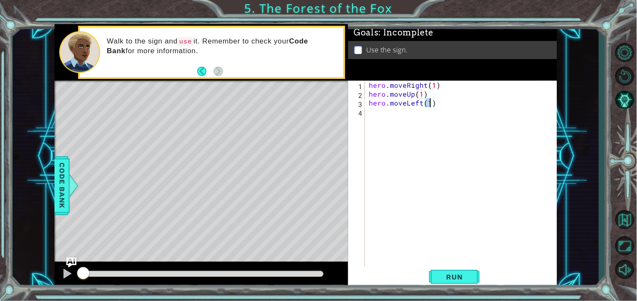
click at [378, 124] on div "hero . moveRight ( 1 ) hero . moveUp ( 1 ) hero . moveLeft ( 1 )" at bounding box center [462, 183] width 191 height 204
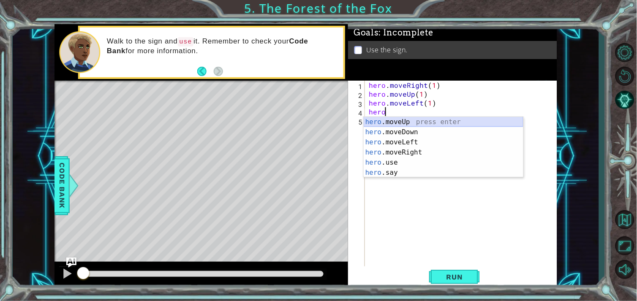
click at [393, 123] on div "hero .moveUp press enter hero .moveDown press enter hero .moveLeft press enter …" at bounding box center [444, 157] width 160 height 81
type textarea "hero.moveUp(1)"
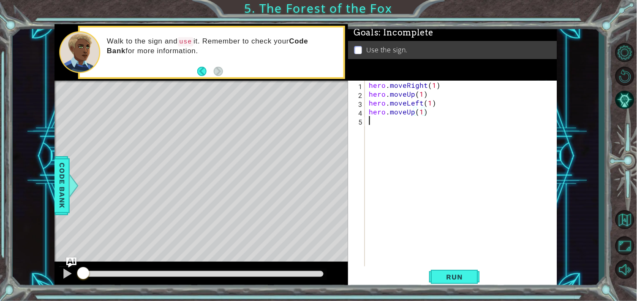
click at [381, 117] on div "hero . moveRight ( 1 ) hero . moveUp ( 1 ) hero . moveLeft ( 1 ) hero . moveUp …" at bounding box center [462, 183] width 191 height 204
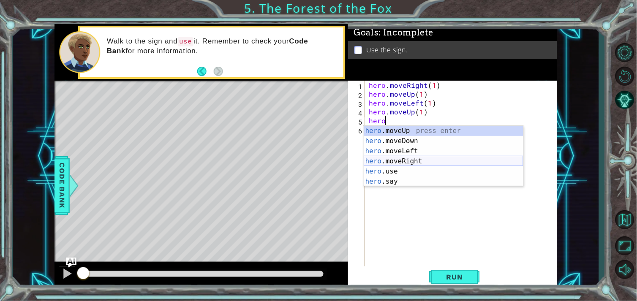
click at [378, 158] on div "hero .moveUp press enter hero .moveDown press enter hero .moveLeft press enter …" at bounding box center [444, 166] width 160 height 81
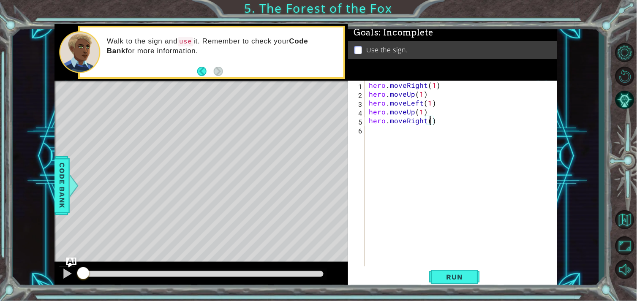
type textarea "hero.moveRight(2)"
click at [393, 133] on div "hero . moveRight ( 1 ) hero . moveUp ( 1 ) hero . moveLeft ( 1 ) hero . moveUp …" at bounding box center [462, 183] width 191 height 204
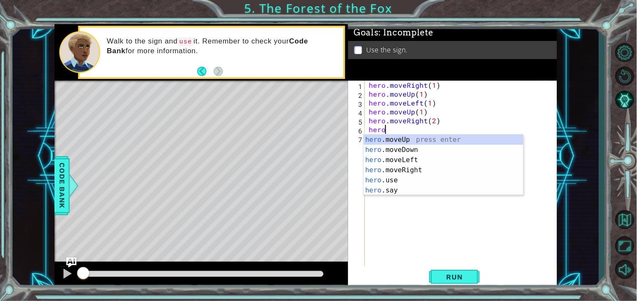
scroll to position [0, 0]
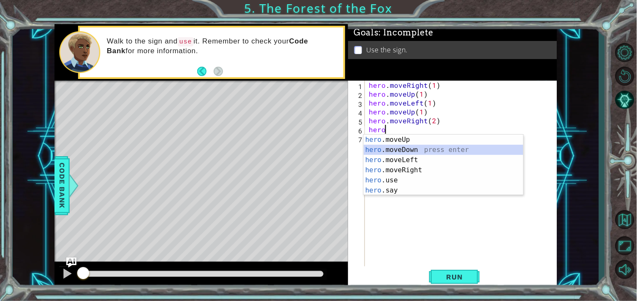
click at [389, 149] on div "hero .moveUp press enter hero .moveDown press enter hero .moveLeft press enter …" at bounding box center [444, 175] width 160 height 81
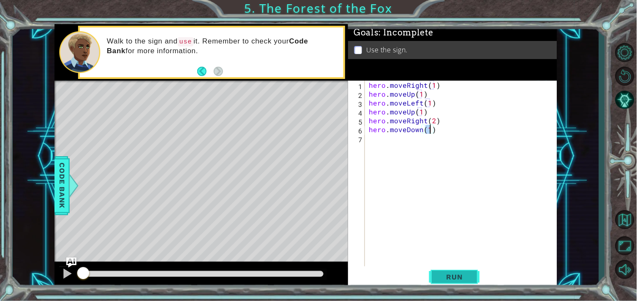
type textarea "hero.moveDown(1)"
click at [442, 275] on span "Run" at bounding box center [454, 277] width 33 height 8
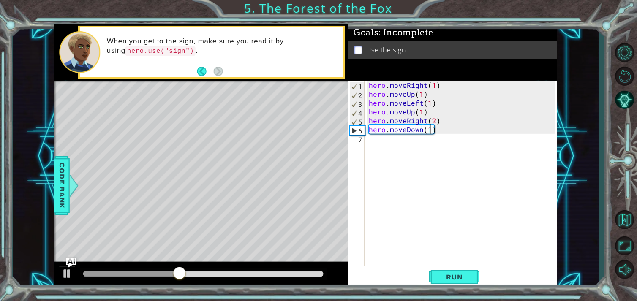
click at [389, 141] on div "hero . moveRight ( 1 ) hero . moveUp ( 1 ) hero . moveLeft ( 1 ) hero . moveUp …" at bounding box center [462, 183] width 191 height 204
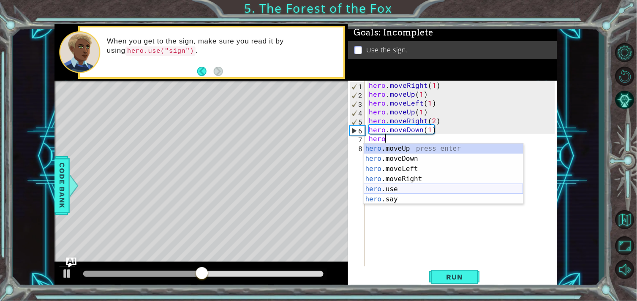
click at [383, 189] on div "hero .moveUp press enter hero .moveDown press enter hero .moveLeft press enter …" at bounding box center [444, 184] width 160 height 81
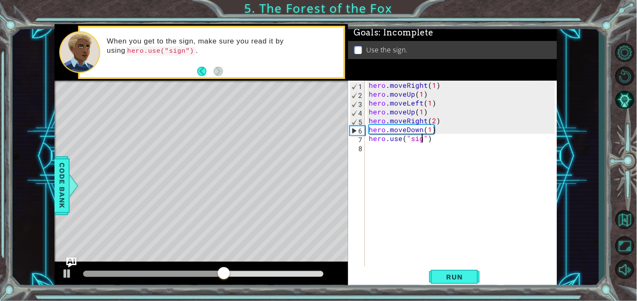
scroll to position [0, 3]
type textarea "hero.use("sign")"
click at [454, 276] on span "Run" at bounding box center [454, 277] width 33 height 8
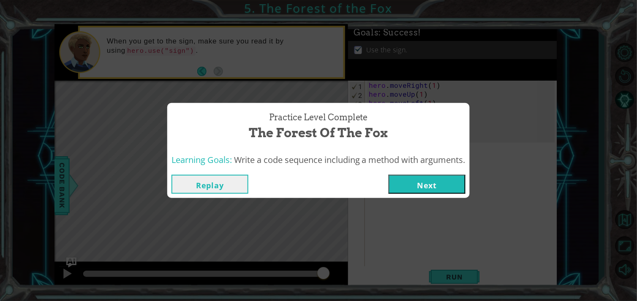
click at [427, 176] on button "Next" at bounding box center [427, 184] width 77 height 19
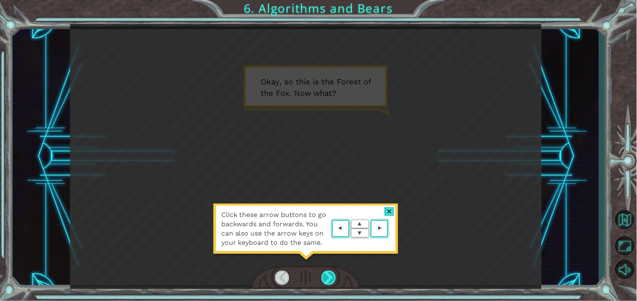
click at [333, 280] on div at bounding box center [328, 278] width 15 height 14
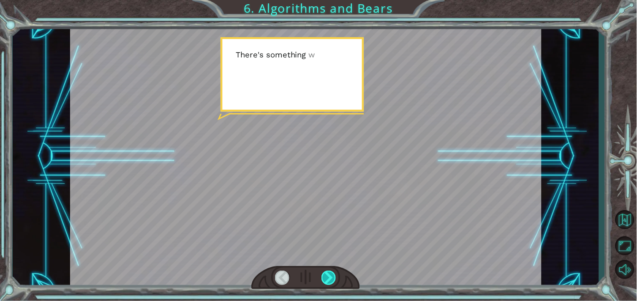
click at [333, 279] on div at bounding box center [328, 278] width 15 height 14
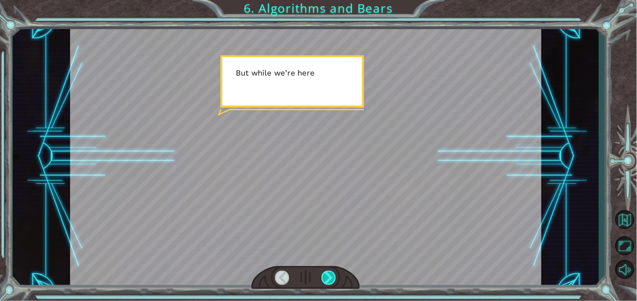
click at [333, 279] on div at bounding box center [328, 278] width 15 height 14
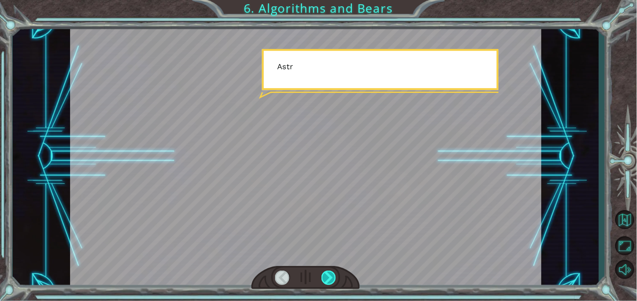
click at [333, 279] on div at bounding box center [328, 278] width 15 height 14
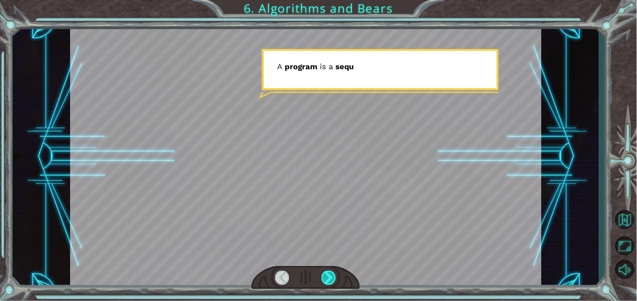
click at [333, 279] on div at bounding box center [328, 278] width 15 height 14
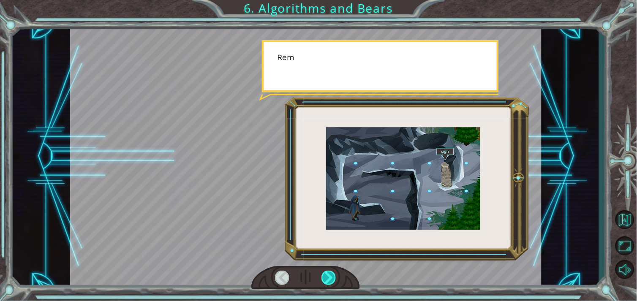
click at [333, 279] on div at bounding box center [328, 278] width 15 height 14
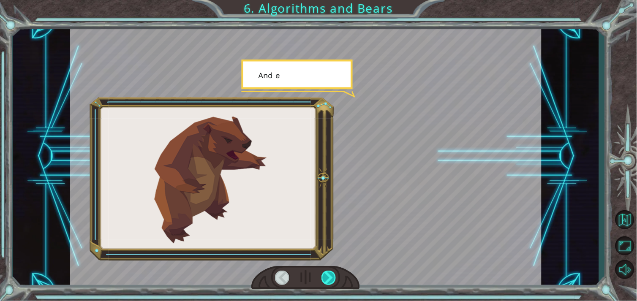
click at [333, 279] on div at bounding box center [328, 278] width 15 height 14
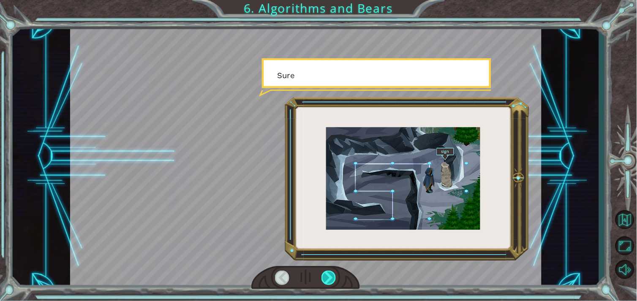
click at [333, 279] on div at bounding box center [328, 278] width 15 height 14
